Goal: Task Accomplishment & Management: Use online tool/utility

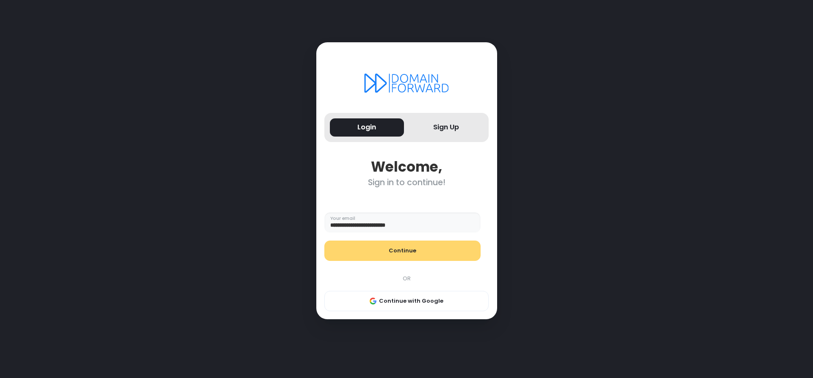
type input "**********"
click at [420, 253] on button "Continue" at bounding box center [402, 251] width 156 height 20
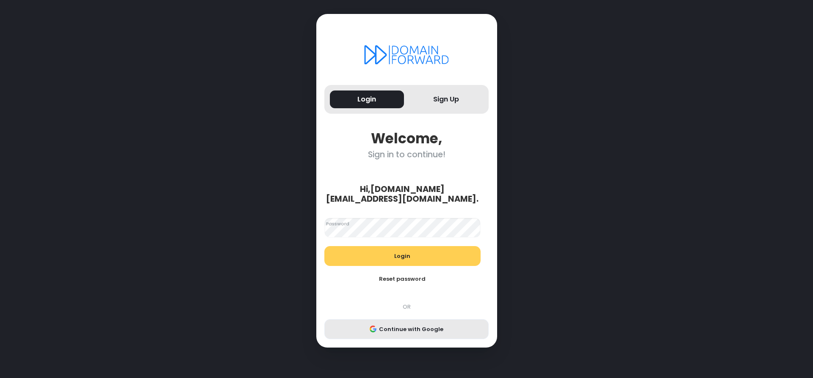
click at [415, 324] on button "Continue with Google" at bounding box center [406, 330] width 164 height 20
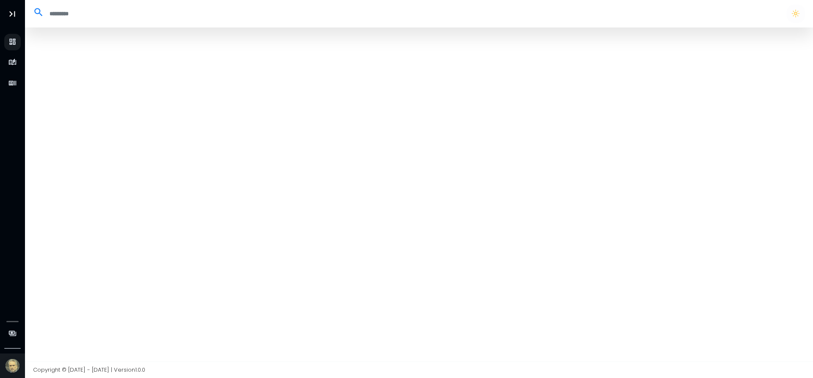
select select "**"
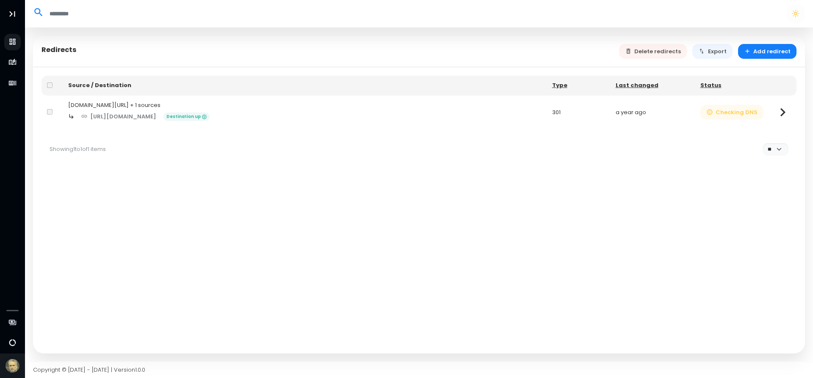
click at [740, 120] on button "Checking DNS" at bounding box center [731, 112] width 63 height 15
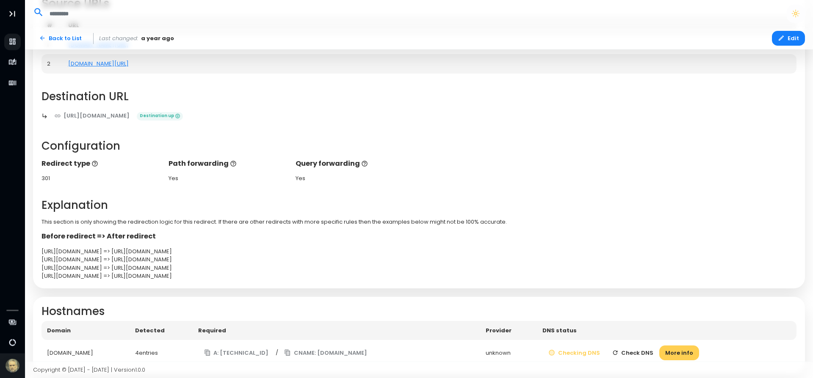
scroll to position [117, 0]
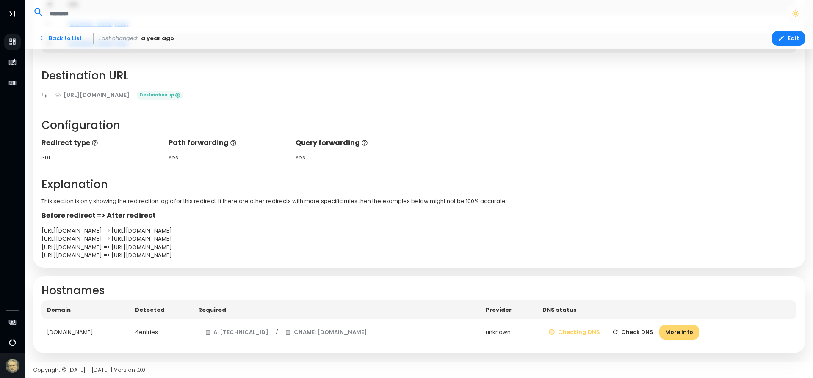
click at [679, 331] on button "More info" at bounding box center [679, 332] width 40 height 15
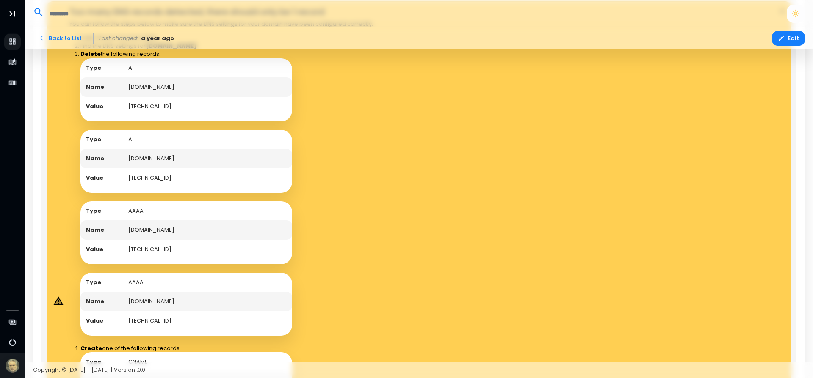
scroll to position [444, 0]
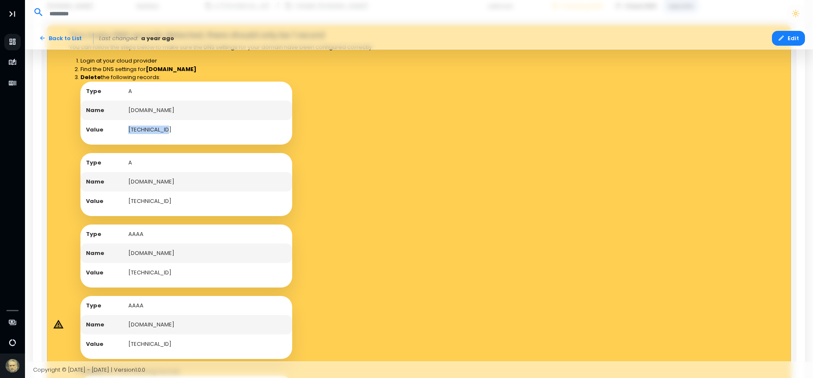
drag, startPoint x: 162, startPoint y: 131, endPoint x: 129, endPoint y: 134, distance: 33.1
click at [129, 134] on td "[TECHNICAL_ID]" at bounding box center [207, 129] width 169 height 19
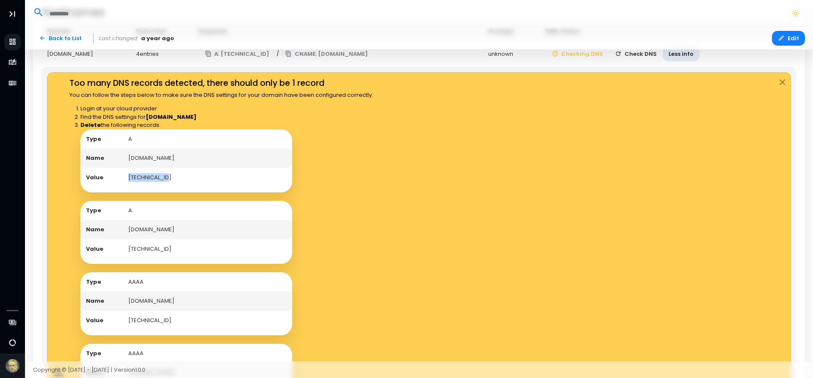
scroll to position [395, 0]
click at [150, 179] on td "[TECHNICAL_ID]" at bounding box center [207, 177] width 169 height 19
drag, startPoint x: 159, startPoint y: 177, endPoint x: 127, endPoint y: 177, distance: 32.2
click at [127, 177] on td "[TECHNICAL_ID]" at bounding box center [207, 177] width 169 height 19
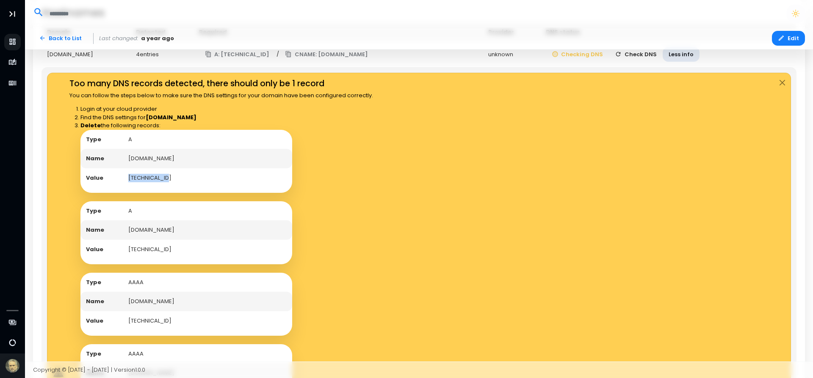
copy td "[TECHNICAL_ID]"
drag, startPoint x: 159, startPoint y: 248, endPoint x: 127, endPoint y: 252, distance: 32.8
click at [127, 252] on td "[TECHNICAL_ID]" at bounding box center [207, 249] width 169 height 19
copy td "[TECHNICAL_ID]"
drag, startPoint x: 129, startPoint y: 177, endPoint x: 166, endPoint y: 175, distance: 37.3
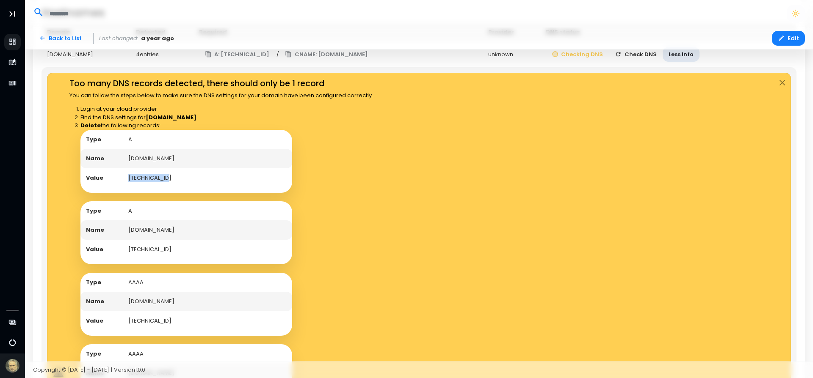
click at [166, 175] on td "[TECHNICAL_ID]" at bounding box center [207, 177] width 169 height 19
copy td "[TECHNICAL_ID]"
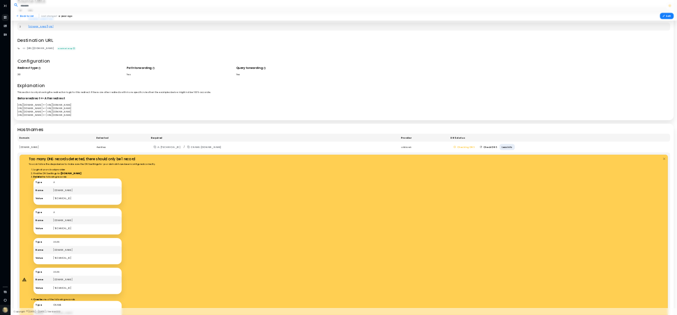
scroll to position [0, 0]
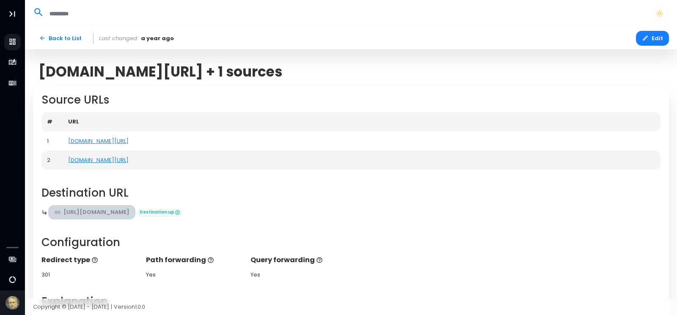
click at [58, 211] on icon at bounding box center [57, 212] width 7 height 7
